Goal: Task Accomplishment & Management: Use online tool/utility

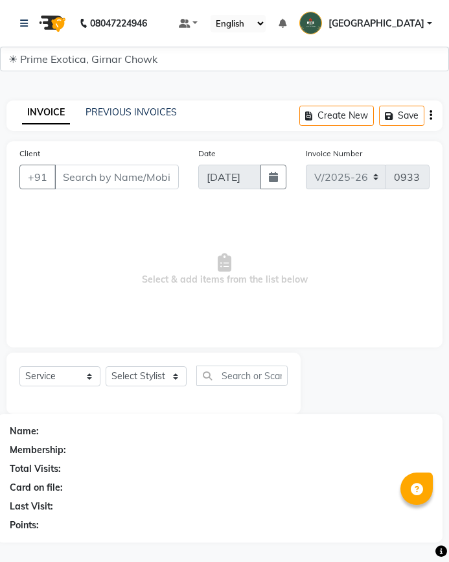
select select "5796"
select select "service"
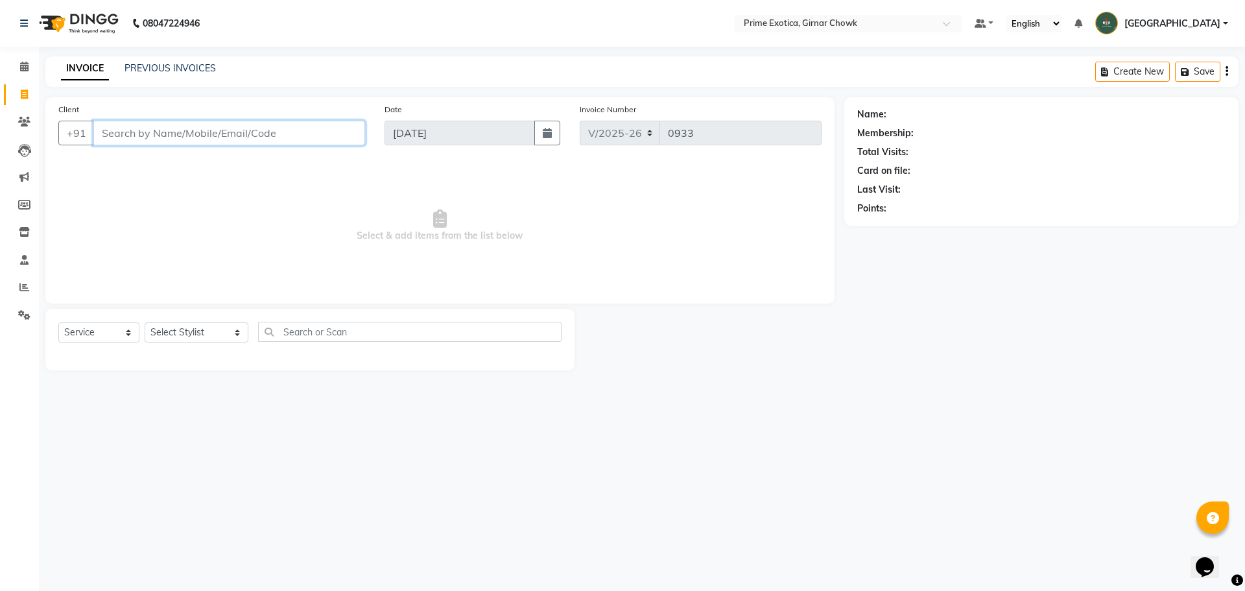
click at [278, 138] on input "Client" at bounding box center [229, 133] width 272 height 25
click at [175, 332] on select "Select Stylist [PERSON_NAME] ADMIN [PERSON_NAME] [PERSON_NAME] [PERSON_NAME] [P…" at bounding box center [197, 332] width 104 height 20
select select "46383"
click at [145, 322] on select "Select Stylist [PERSON_NAME] ADMIN [PERSON_NAME] [PERSON_NAME] [PERSON_NAME] [P…" at bounding box center [197, 332] width 104 height 20
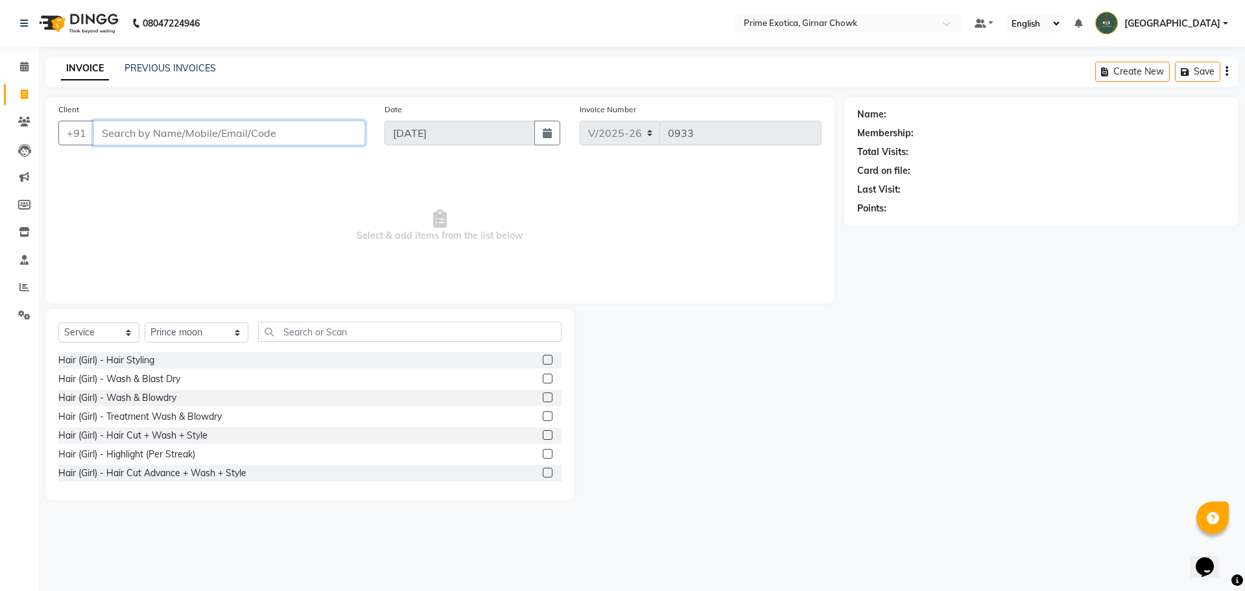
click at [225, 134] on input "Client" at bounding box center [229, 133] width 272 height 25
click at [220, 132] on input "Client" at bounding box center [229, 133] width 272 height 25
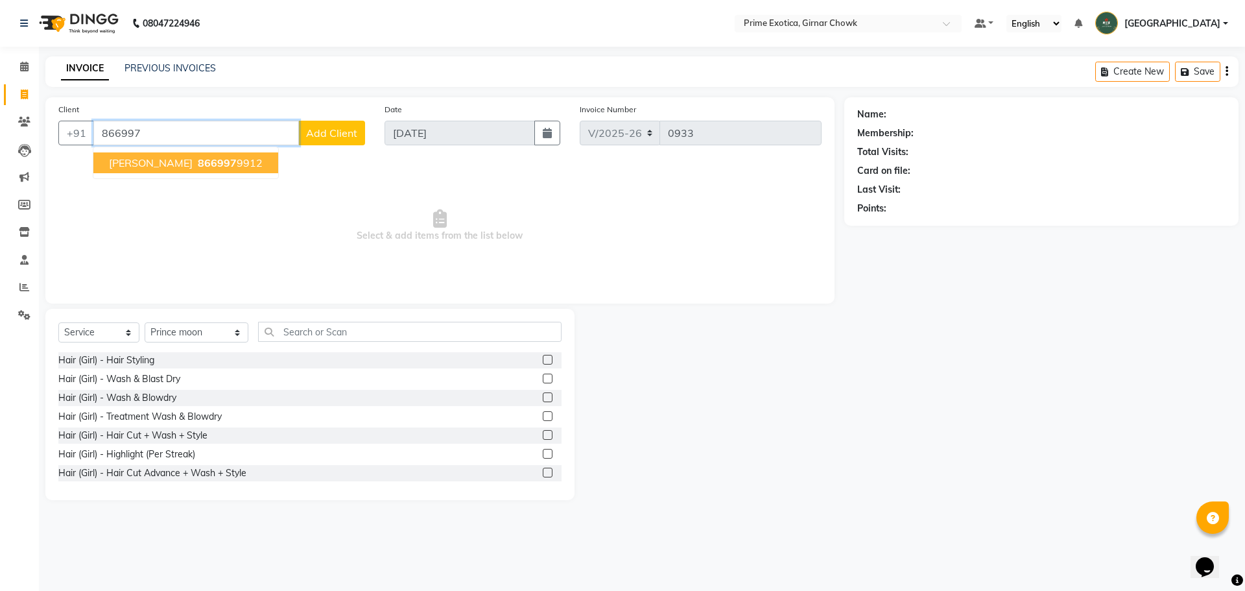
click at [125, 158] on span "[PERSON_NAME]" at bounding box center [151, 162] width 84 height 13
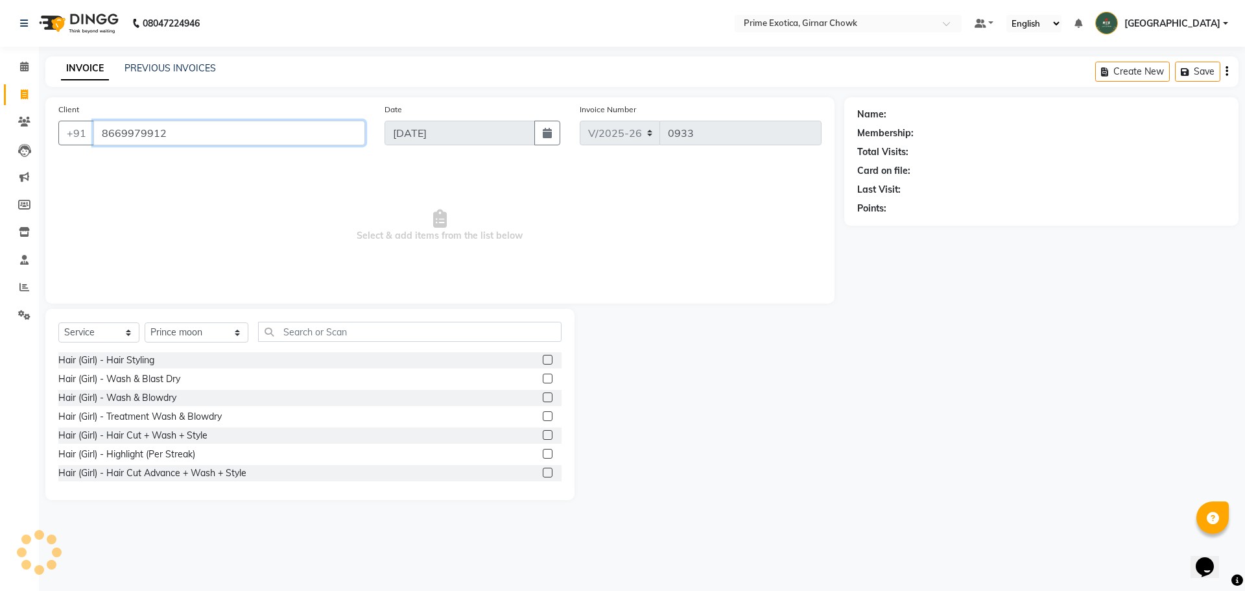
type input "8669979912"
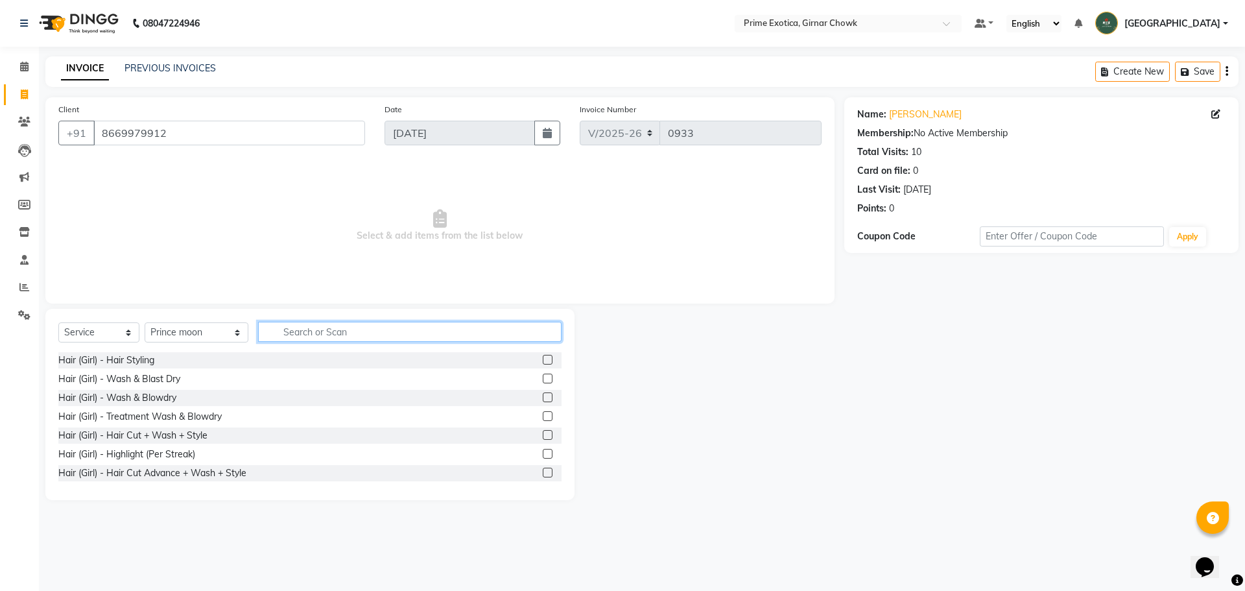
click at [284, 333] on input "text" at bounding box center [409, 332] width 303 height 20
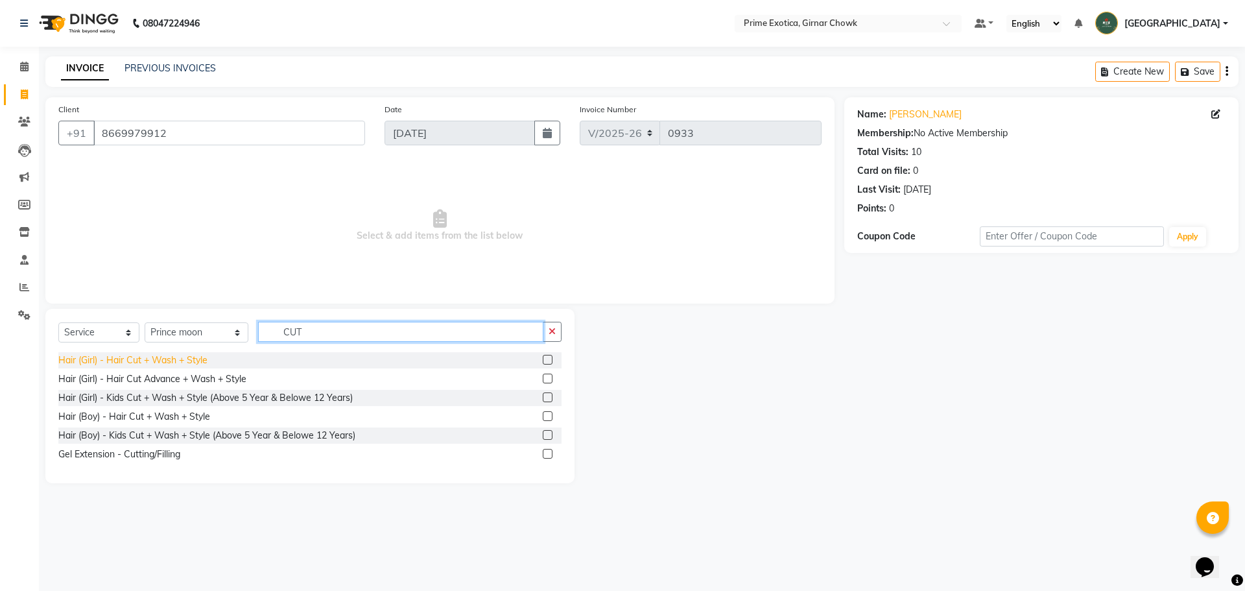
type input "CUT"
click at [198, 363] on div "Hair (Girl) - Hair Cut + Wash + Style" at bounding box center [132, 360] width 149 height 14
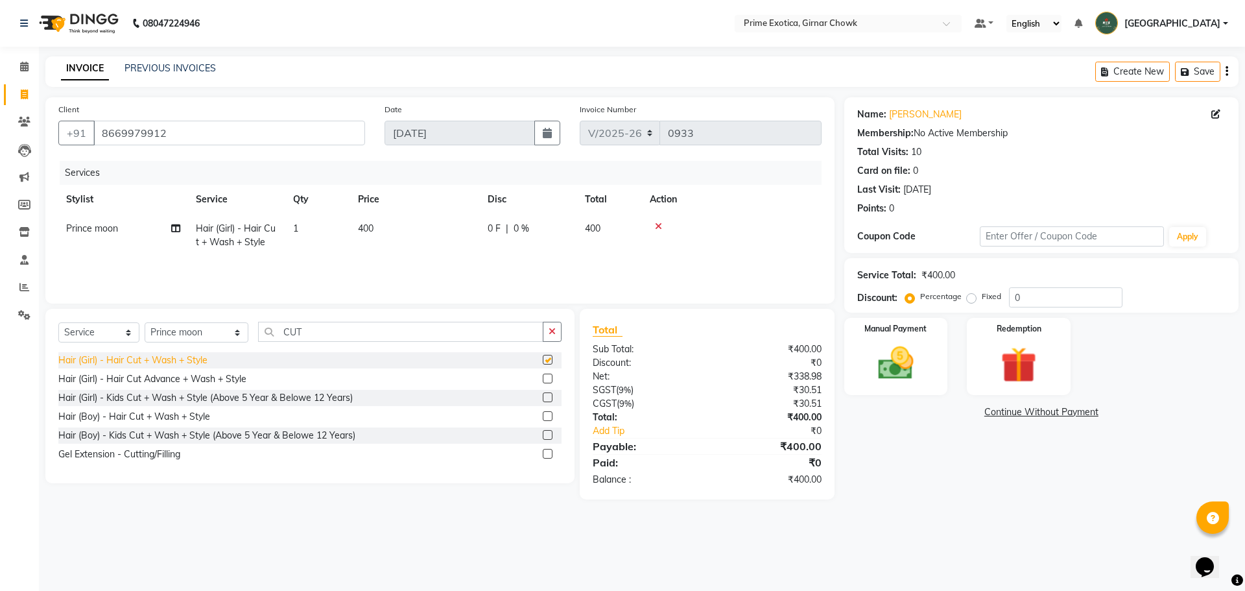
checkbox input "false"
click at [449, 228] on icon at bounding box center [658, 226] width 7 height 9
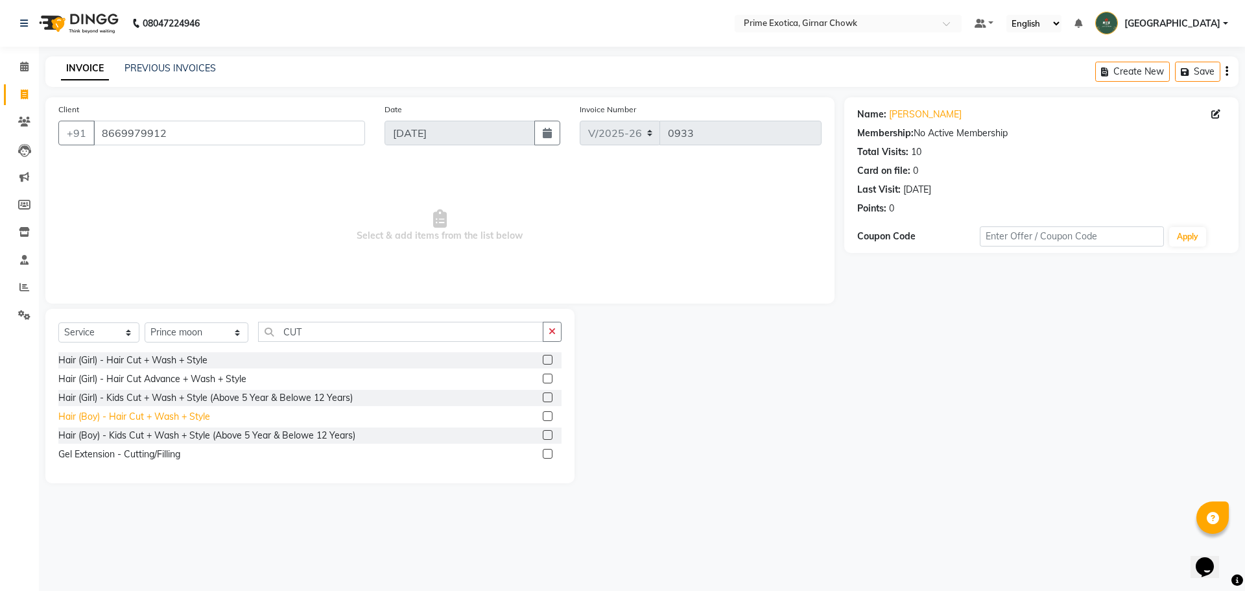
click at [190, 412] on div "Hair (Boy) - Hair Cut + Wash + Style" at bounding box center [134, 417] width 152 height 14
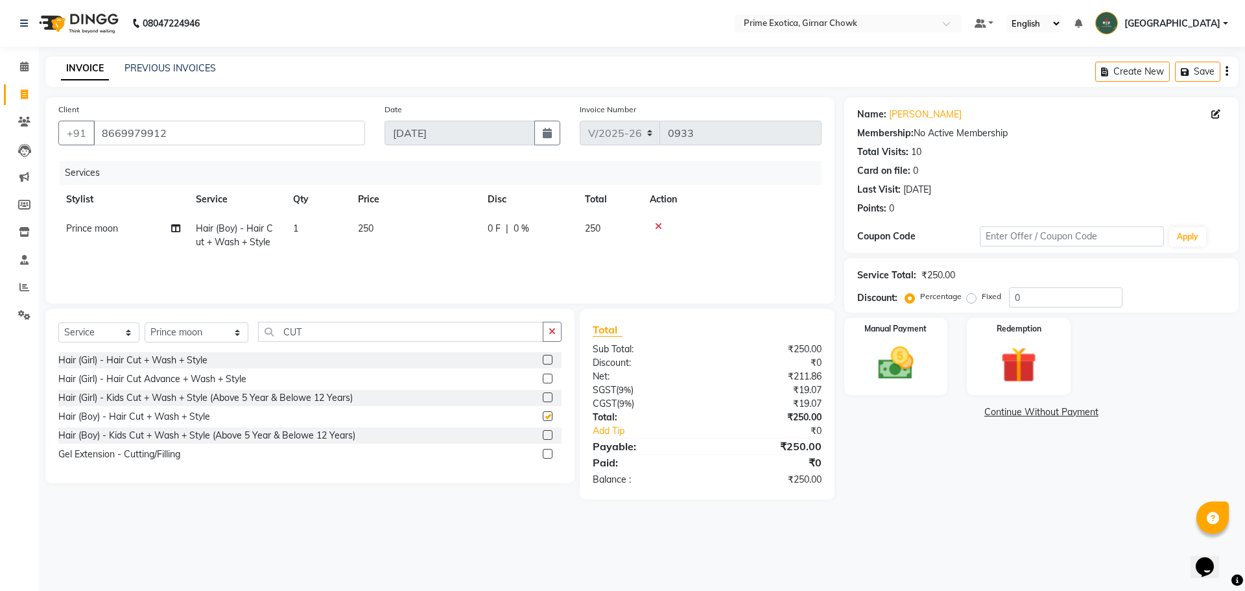
checkbox input "false"
click at [449, 352] on img at bounding box center [896, 363] width 60 height 43
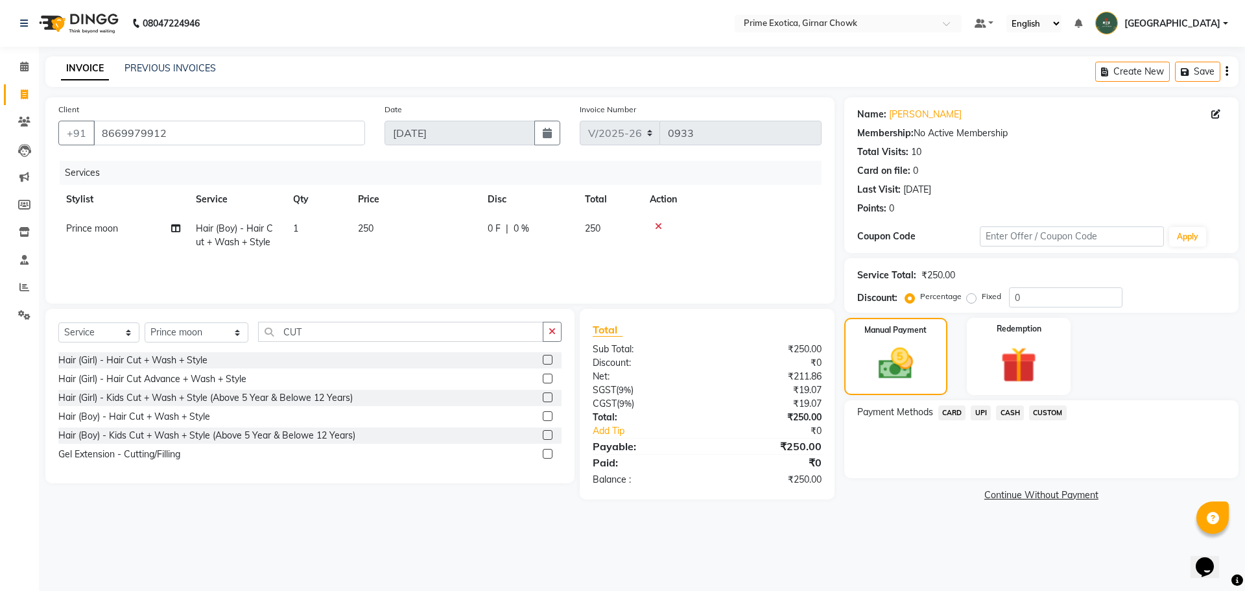
click at [449, 414] on span "CASH" at bounding box center [1010, 412] width 28 height 15
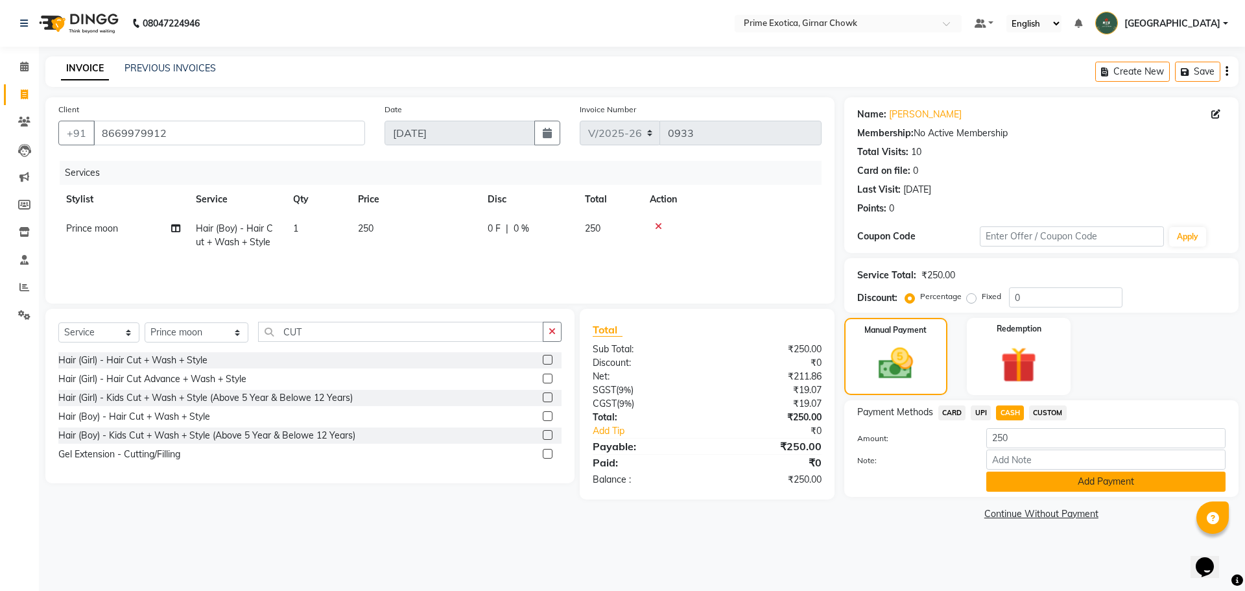
click at [449, 479] on button "Add Payment" at bounding box center [1105, 481] width 239 height 20
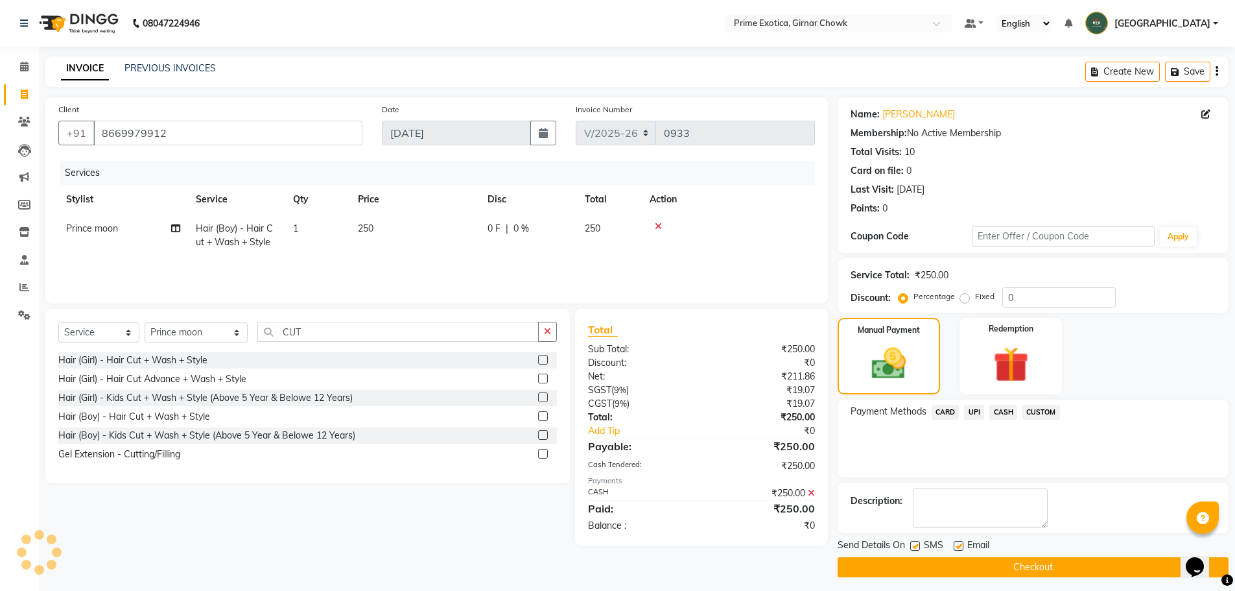
click at [449, 562] on button "Checkout" at bounding box center [1033, 567] width 391 height 20
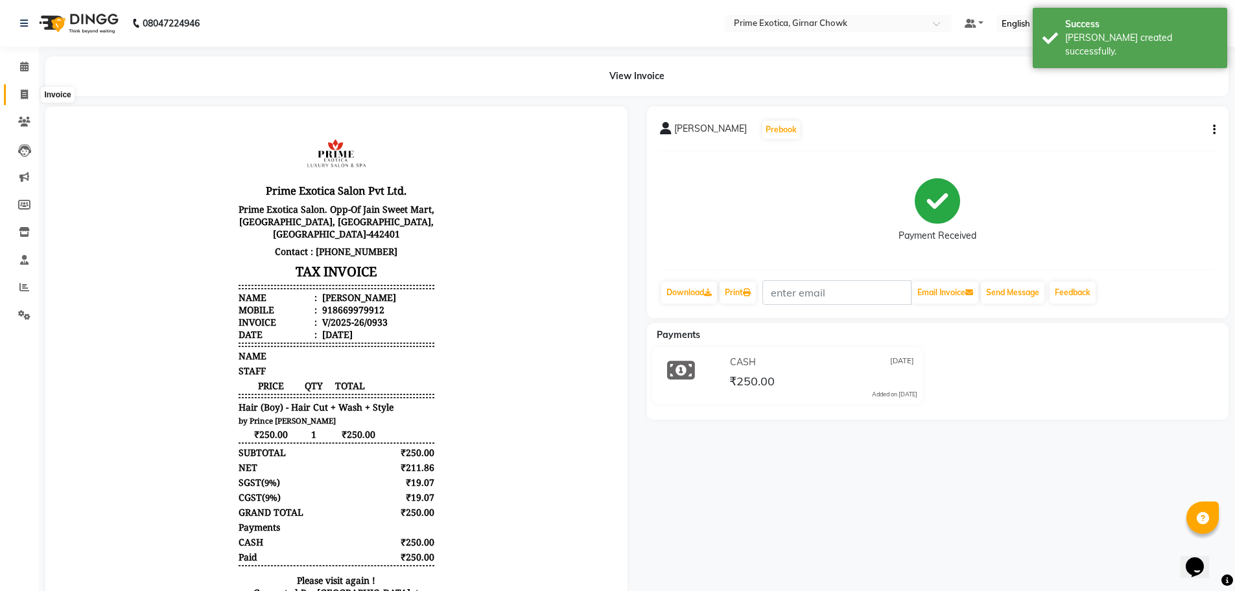
click at [18, 95] on span at bounding box center [24, 95] width 23 height 15
select select "service"
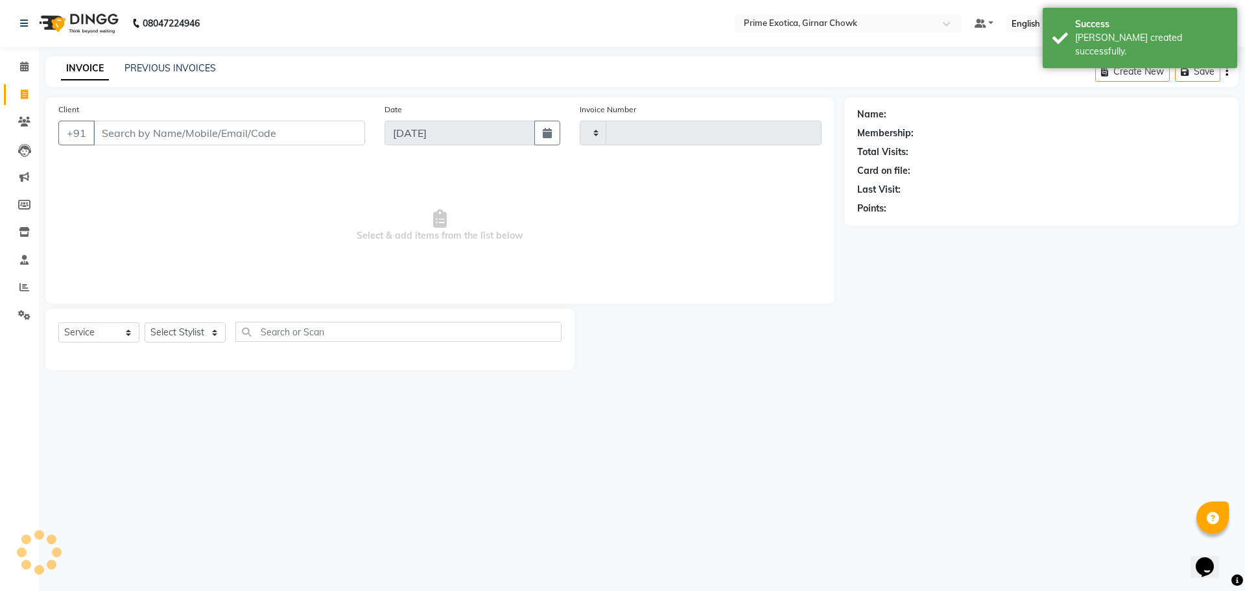
type input "0934"
select select "5796"
click at [147, 70] on link "PREVIOUS INVOICES" at bounding box center [170, 68] width 91 height 12
